Goal: Task Accomplishment & Management: Complete application form

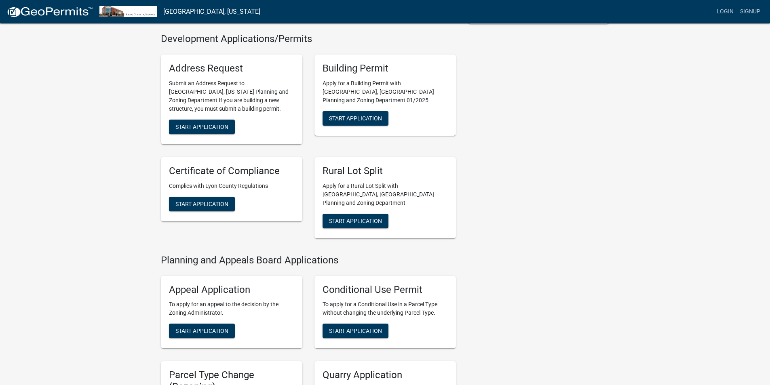
scroll to position [162, 0]
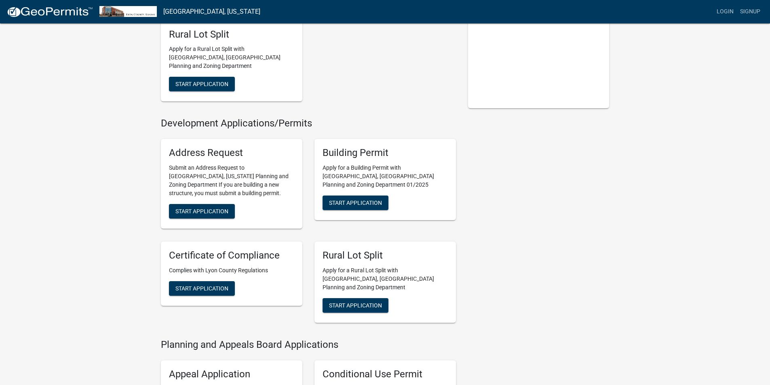
click at [42, 13] on img at bounding box center [49, 12] width 87 height 12
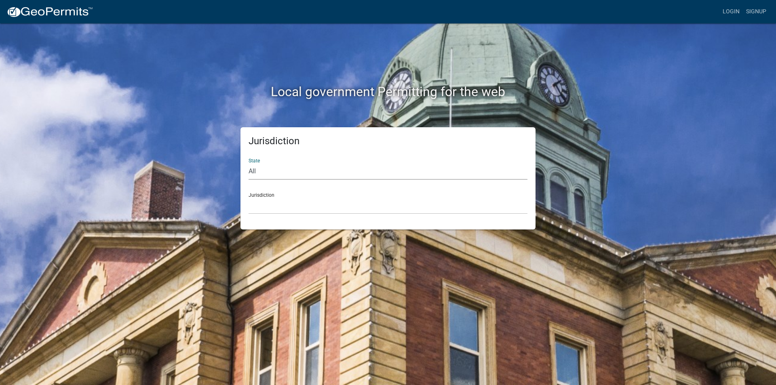
click at [252, 171] on select "All Colorado Georgia Indiana Iowa Kansas Minnesota Ohio South Carolina Wisconsin" at bounding box center [388, 171] width 279 height 17
select select "[US_STATE]"
click at [249, 163] on select "All Colorado Georgia Indiana Iowa Kansas Minnesota Ohio South Carolina Wisconsin" at bounding box center [388, 171] width 279 height 17
click at [284, 205] on select "[GEOGRAPHIC_DATA], [US_STATE]" at bounding box center [388, 206] width 279 height 17
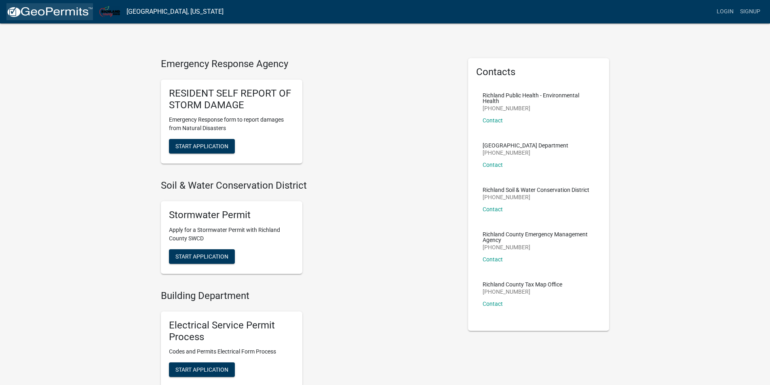
click at [34, 11] on img at bounding box center [49, 12] width 87 height 12
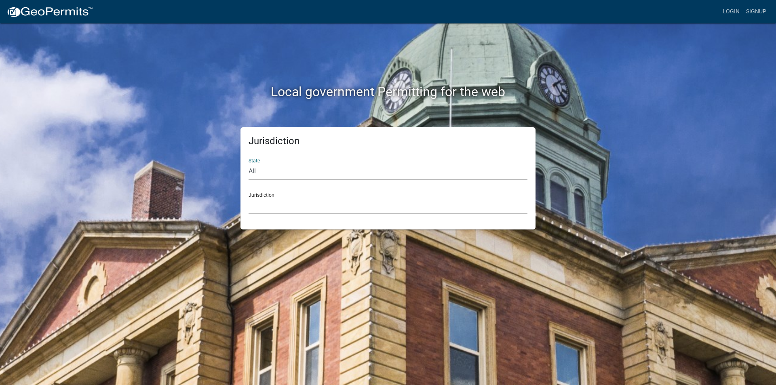
click at [286, 172] on select "All Colorado Georgia Indiana Iowa Kansas Minnesota Ohio South Carolina Wisconsin" at bounding box center [388, 171] width 279 height 17
click at [249, 163] on select "All Colorado Georgia Indiana Iowa Kansas Minnesota Ohio South Carolina Wisconsin" at bounding box center [388, 171] width 279 height 17
click at [281, 206] on select "[GEOGRAPHIC_DATA], [US_STATE]" at bounding box center [388, 206] width 279 height 17
click at [289, 171] on select "All Colorado Georgia Indiana Iowa Kansas Minnesota Ohio South Carolina Wisconsin" at bounding box center [388, 171] width 279 height 17
click at [249, 163] on select "All Colorado Georgia Indiana Iowa Kansas Minnesota Ohio South Carolina Wisconsin" at bounding box center [388, 171] width 279 height 17
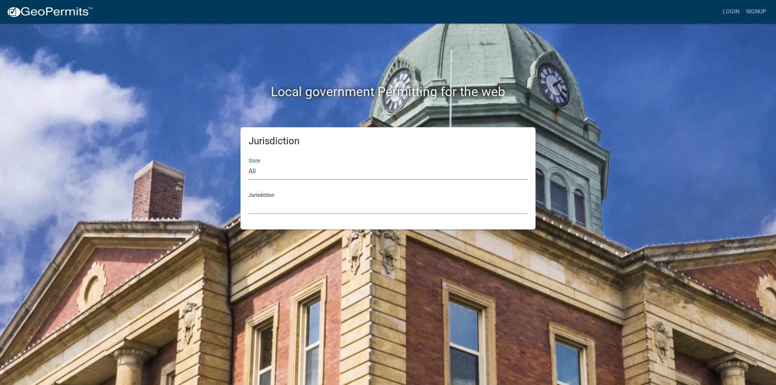
click at [272, 203] on select "[GEOGRAPHIC_DATA], [US_STATE]" at bounding box center [388, 206] width 279 height 17
click at [301, 169] on select "All Colorado Georgia Indiana Iowa Kansas Minnesota Ohio South Carolina Wisconsin" at bounding box center [388, 171] width 279 height 17
click at [249, 163] on select "All Colorado Georgia Indiana Iowa Kansas Minnesota Ohio South Carolina Wisconsin" at bounding box center [388, 171] width 279 height 17
click at [279, 207] on select "[GEOGRAPHIC_DATA], [US_STATE]" at bounding box center [388, 206] width 279 height 17
click at [306, 169] on select "All Colorado Georgia Indiana Iowa Kansas Minnesota Ohio South Carolina Wisconsin" at bounding box center [388, 171] width 279 height 17
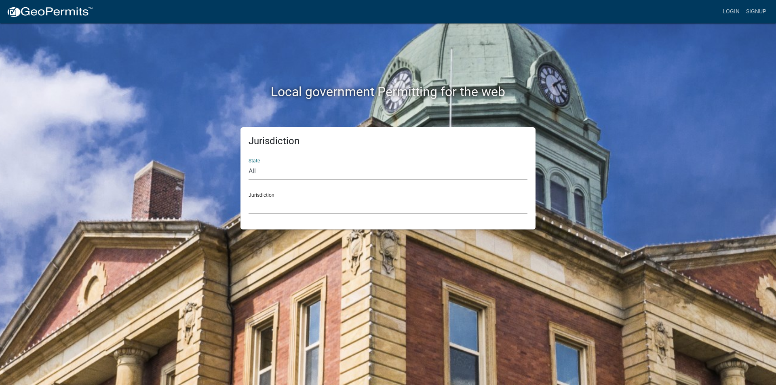
click at [249, 163] on select "All Colorado Georgia Indiana Iowa Kansas Minnesota Ohio South Carolina Wisconsin" at bounding box center [388, 171] width 279 height 17
click at [289, 210] on select "Becker County, Minnesota Benton County, Minnesota Carlton County, Minnesota Cit…" at bounding box center [388, 206] width 279 height 17
click at [318, 235] on div "Local government Permitting for the web Jurisdiction State All Colorado Georgia…" at bounding box center [388, 192] width 776 height 385
click at [268, 163] on div "State All Colorado Georgia Indiana Iowa Kansas Minnesota Ohio South Carolina Wi…" at bounding box center [388, 166] width 279 height 28
click at [276, 171] on select "All Colorado Georgia Indiana Iowa Kansas Minnesota Ohio South Carolina Wisconsin" at bounding box center [388, 171] width 279 height 17
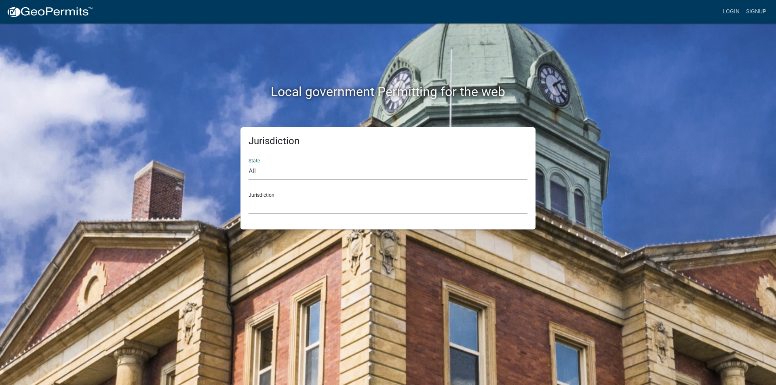
select select "[US_STATE]"
click at [249, 163] on select "All Colorado Georgia Indiana Iowa Kansas Minnesota Ohio South Carolina Wisconsin" at bounding box center [388, 171] width 279 height 17
click at [285, 209] on select "Carroll County, Georgia Cook County, Georgia Crawford County, Georgia Gilmer Co…" at bounding box center [388, 206] width 279 height 17
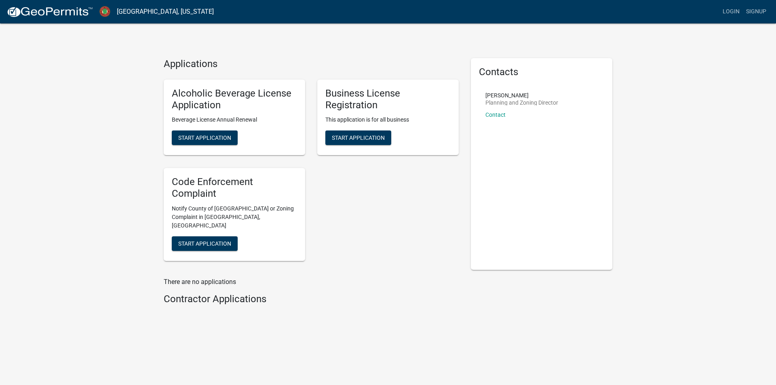
click at [72, 17] on img at bounding box center [49, 12] width 87 height 12
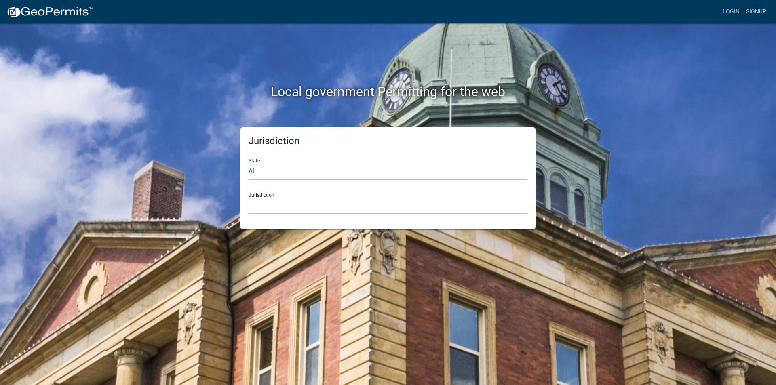
click at [286, 177] on select "All Colorado Georgia Indiana Iowa Kansas Minnesota Ohio South Carolina Wisconsin" at bounding box center [388, 171] width 279 height 17
click at [249, 163] on select "All Colorado Georgia Indiana Iowa Kansas Minnesota Ohio South Carolina Wisconsin" at bounding box center [388, 171] width 279 height 17
click at [314, 207] on select "[GEOGRAPHIC_DATA], [US_STATE]" at bounding box center [388, 206] width 279 height 17
click at [311, 169] on select "All Colorado Georgia Indiana Iowa Kansas Minnesota Ohio South Carolina Wisconsin" at bounding box center [388, 171] width 279 height 17
select select "[US_STATE]"
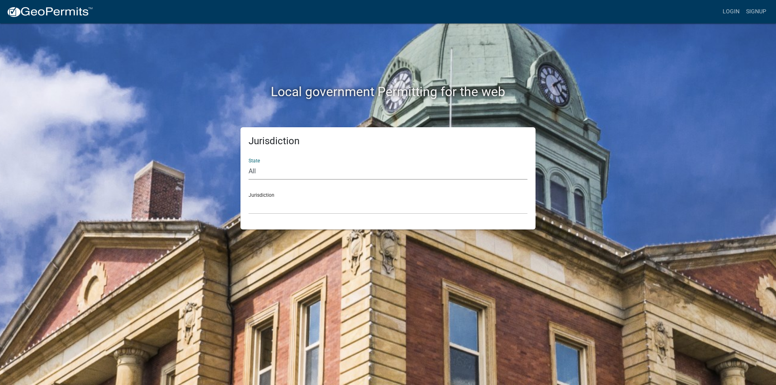
click at [249, 163] on select "All Colorado Georgia Indiana Iowa Kansas Minnesota Ohio South Carolina Wisconsin" at bounding box center [388, 171] width 279 height 17
click at [284, 214] on select "Abbeville County, South Carolina Jasper County, South Carolina" at bounding box center [388, 206] width 279 height 17
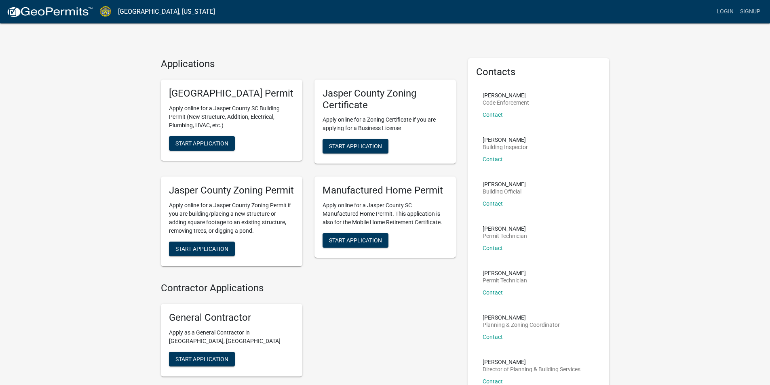
click at [27, 8] on img at bounding box center [49, 12] width 87 height 12
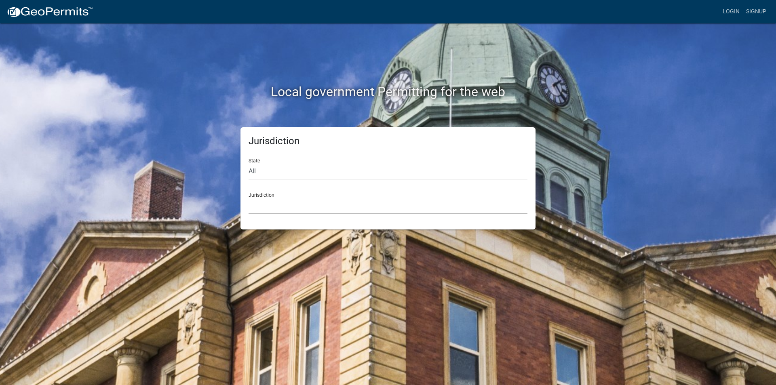
click at [282, 151] on div "Jurisdiction State All Colorado Georgia Indiana Iowa Kansas Minnesota Ohio Sout…" at bounding box center [388, 178] width 295 height 102
click at [263, 174] on select "All Colorado Georgia Indiana Iowa Kansas Minnesota Ohio South Carolina Wisconsin" at bounding box center [388, 171] width 279 height 17
click at [260, 171] on select "All Colorado Georgia Indiana Iowa Kansas Minnesota Ohio South Carolina Wisconsin" at bounding box center [388, 171] width 279 height 17
select select "[US_STATE]"
click at [249, 163] on select "All Colorado Georgia Indiana Iowa Kansas Minnesota Ohio South Carolina Wisconsin" at bounding box center [388, 171] width 279 height 17
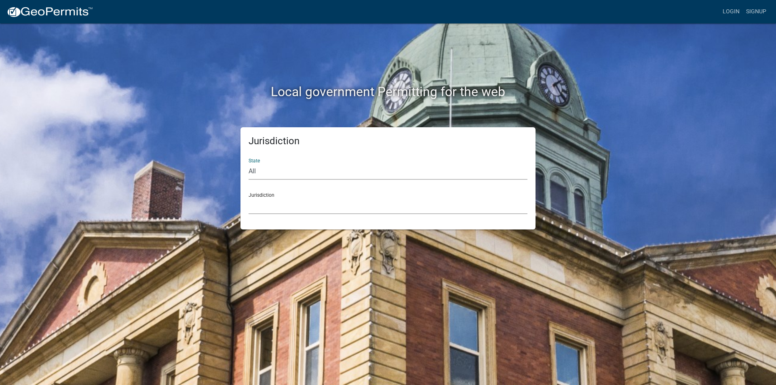
click at [265, 203] on select "Boone County, Iowa Butler County, Iowa Cerro Gordo County, Iowa City of Harlan,…" at bounding box center [388, 206] width 279 height 17
click at [715, 212] on div "Local government Permitting for the web Jurisdiction State All Colorado Georgia…" at bounding box center [388, 192] width 776 height 385
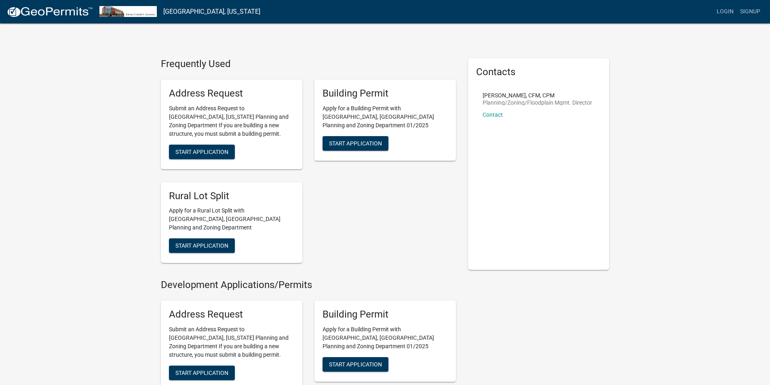
click at [44, 11] on img at bounding box center [49, 12] width 87 height 12
click at [356, 136] on button "Start Application" at bounding box center [356, 143] width 66 height 15
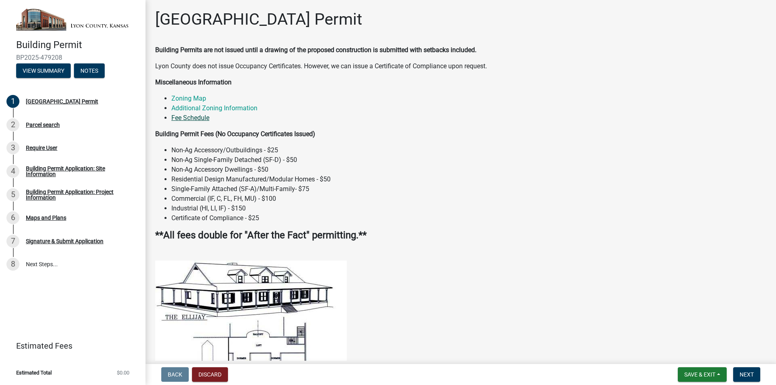
click at [191, 118] on link "Fee Schedule" at bounding box center [190, 118] width 38 height 8
